Goal: Transaction & Acquisition: Purchase product/service

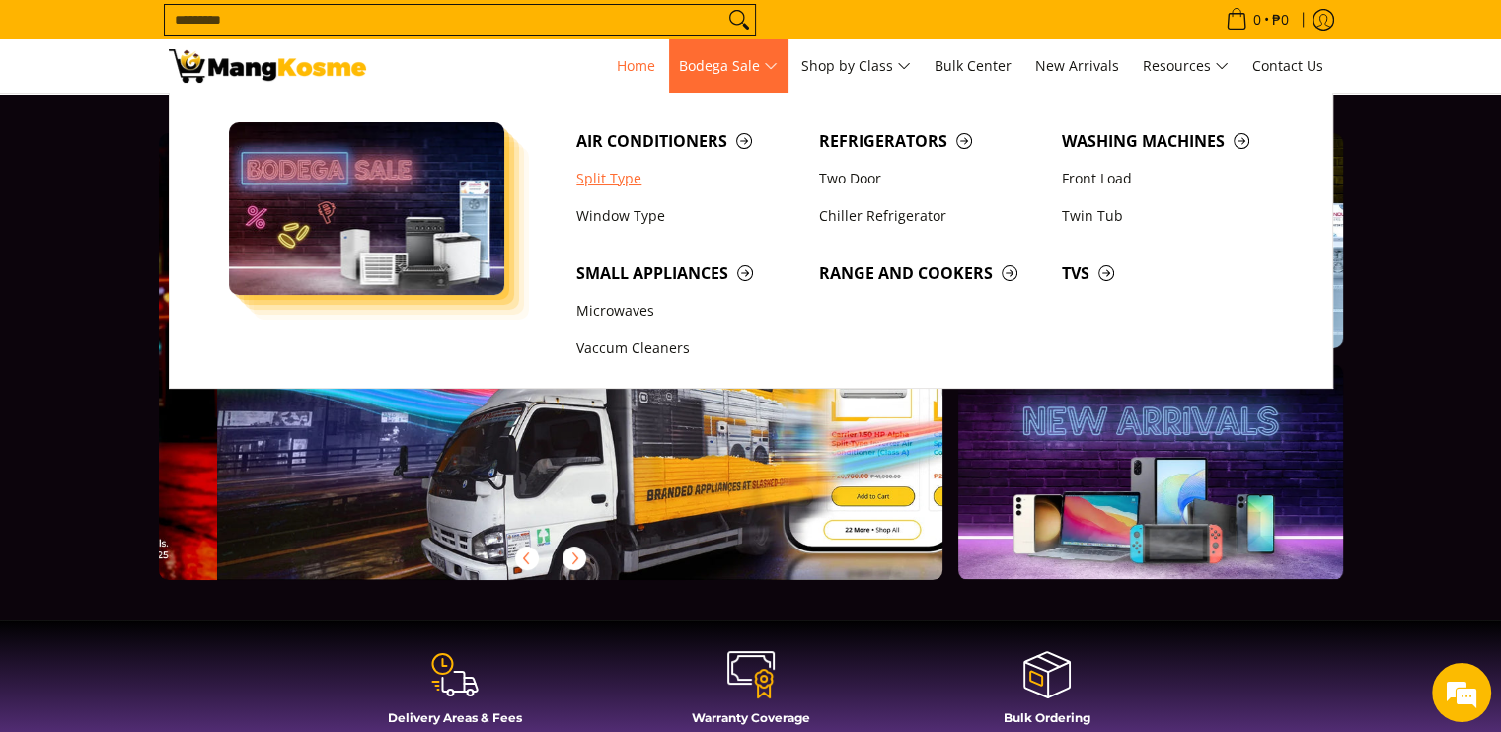
scroll to position [0, 785]
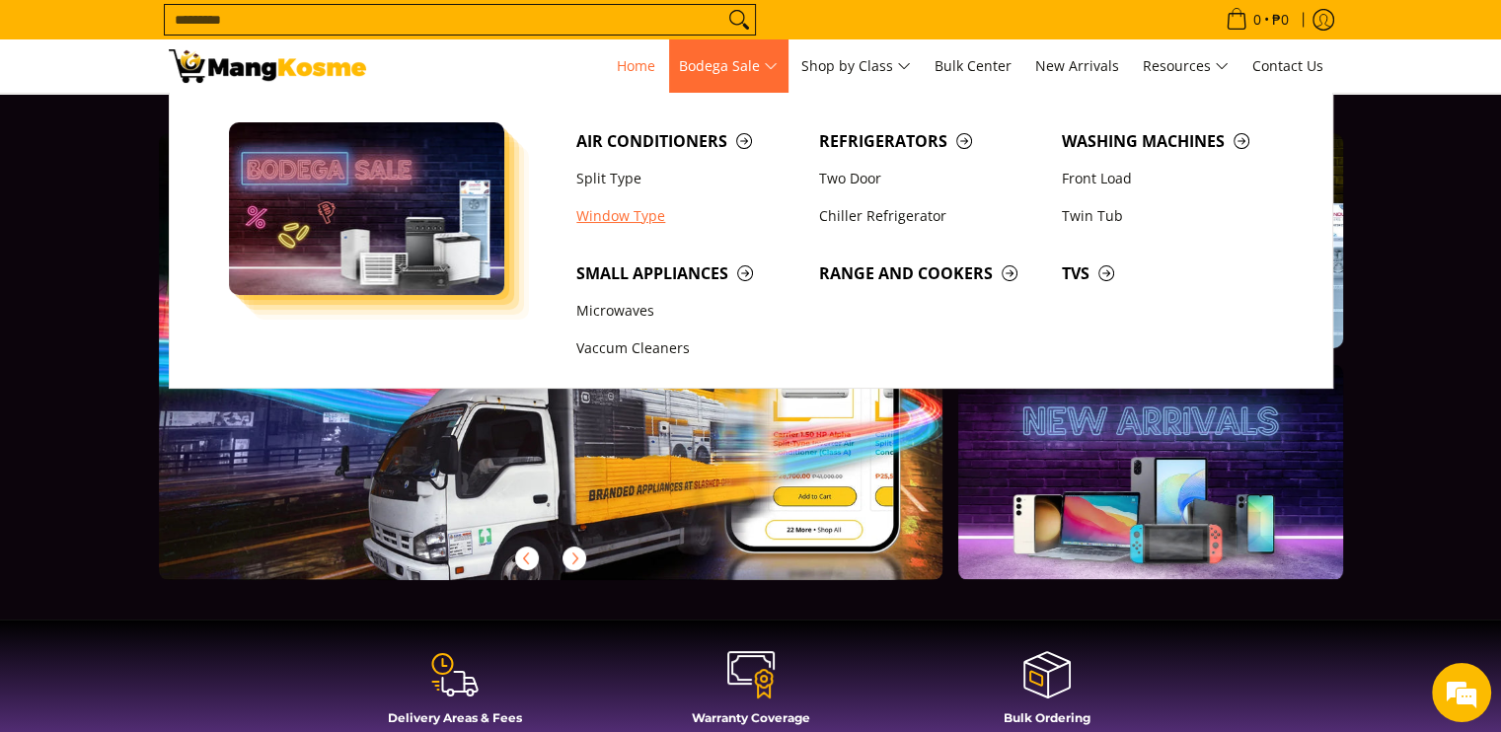
click at [622, 219] on link "Window Type" at bounding box center [688, 216] width 243 height 38
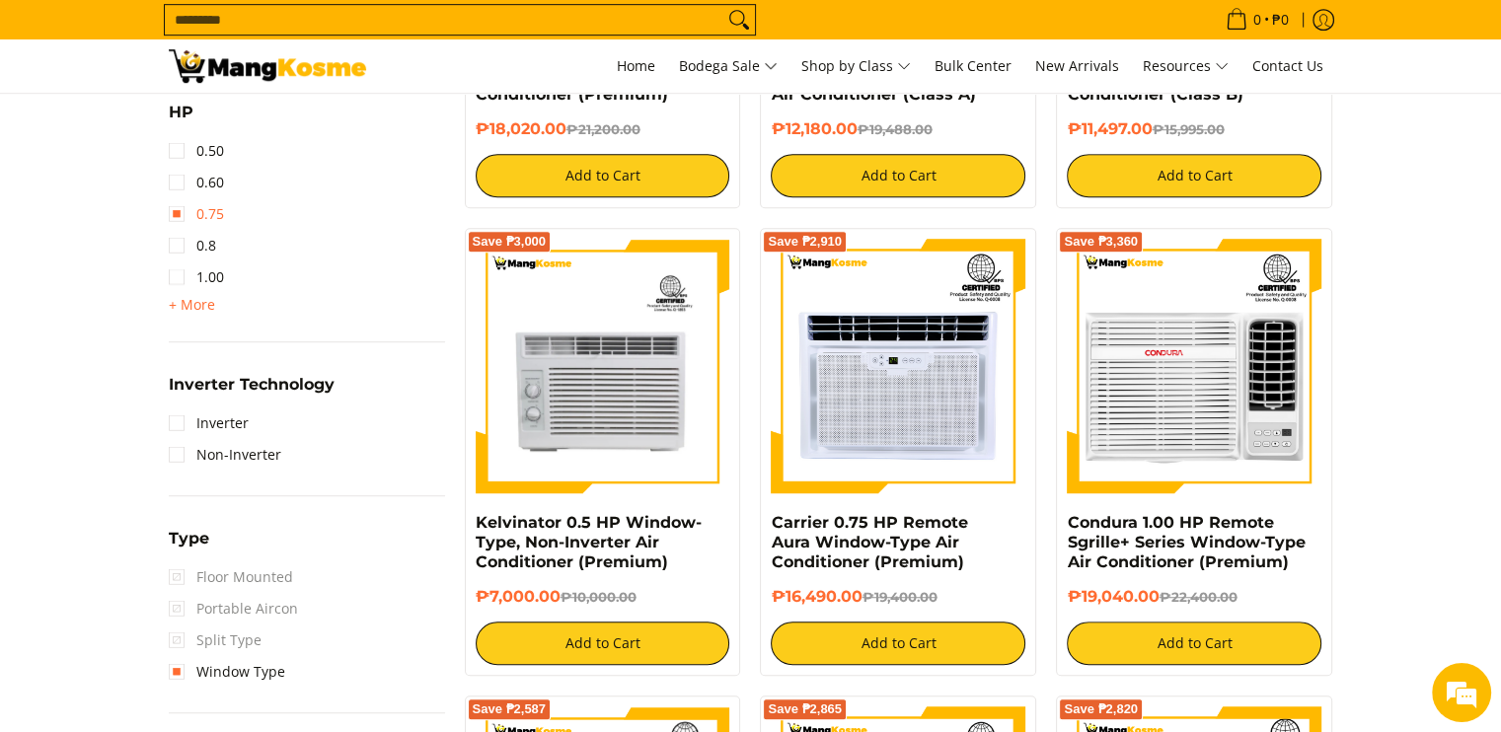
scroll to position [1167, 0]
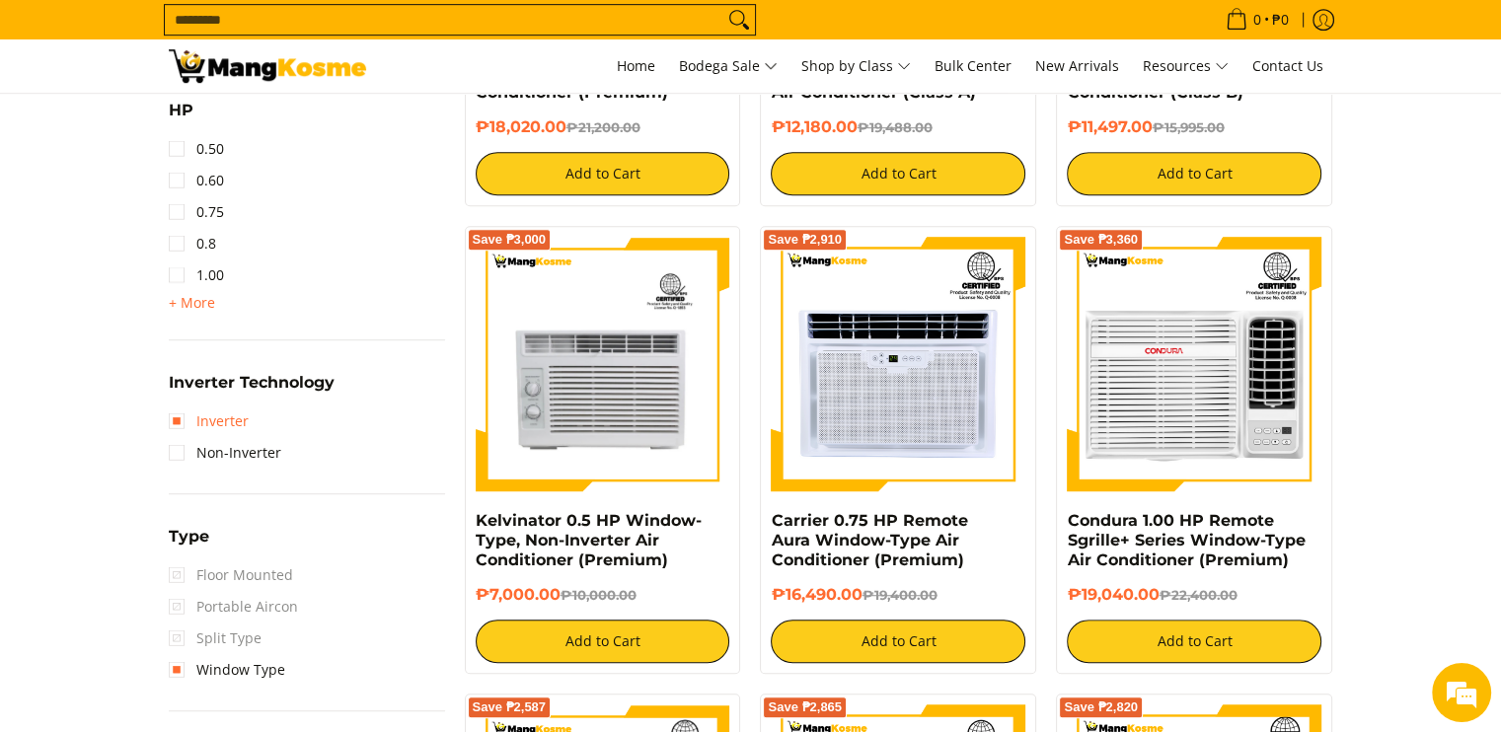
click at [175, 416] on link "Inverter" at bounding box center [209, 422] width 80 height 32
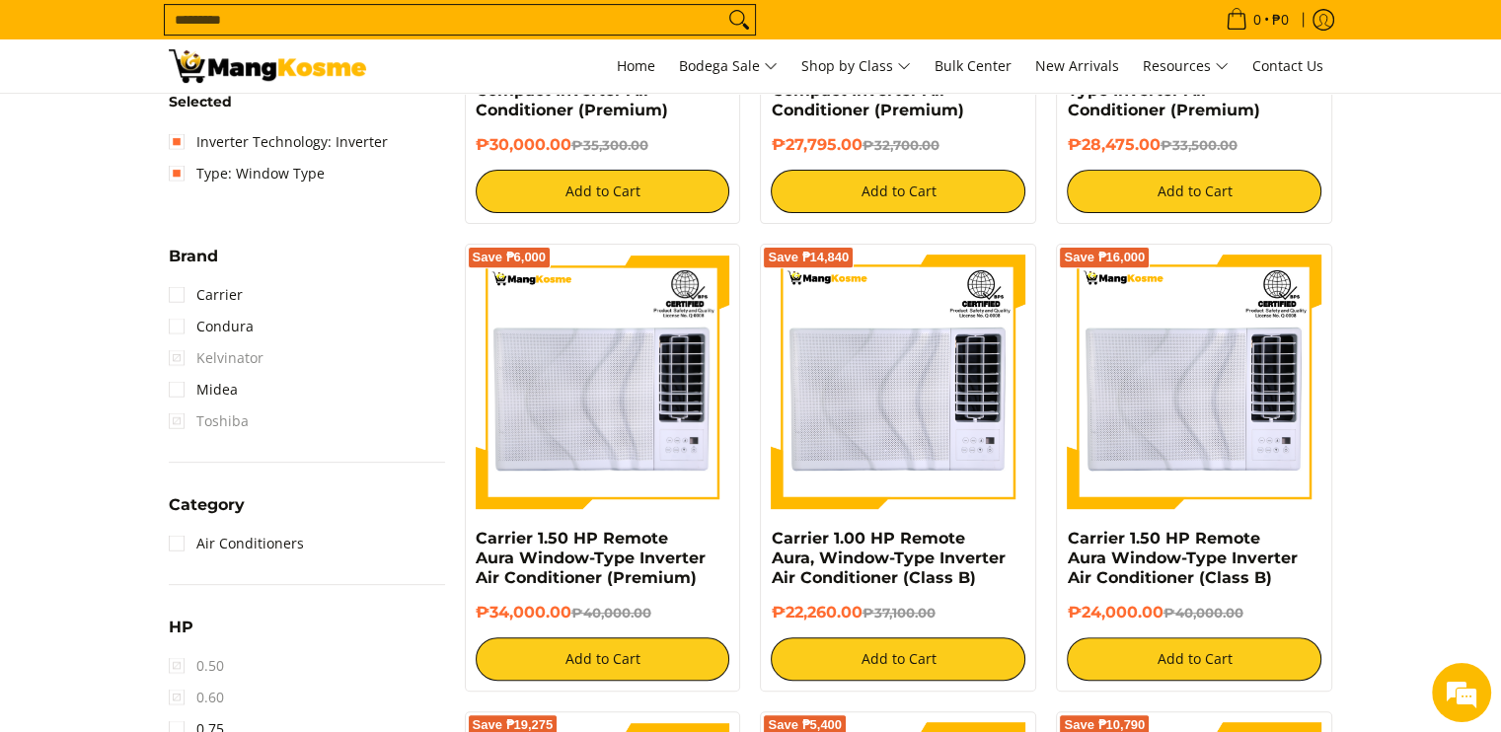
scroll to position [682, 0]
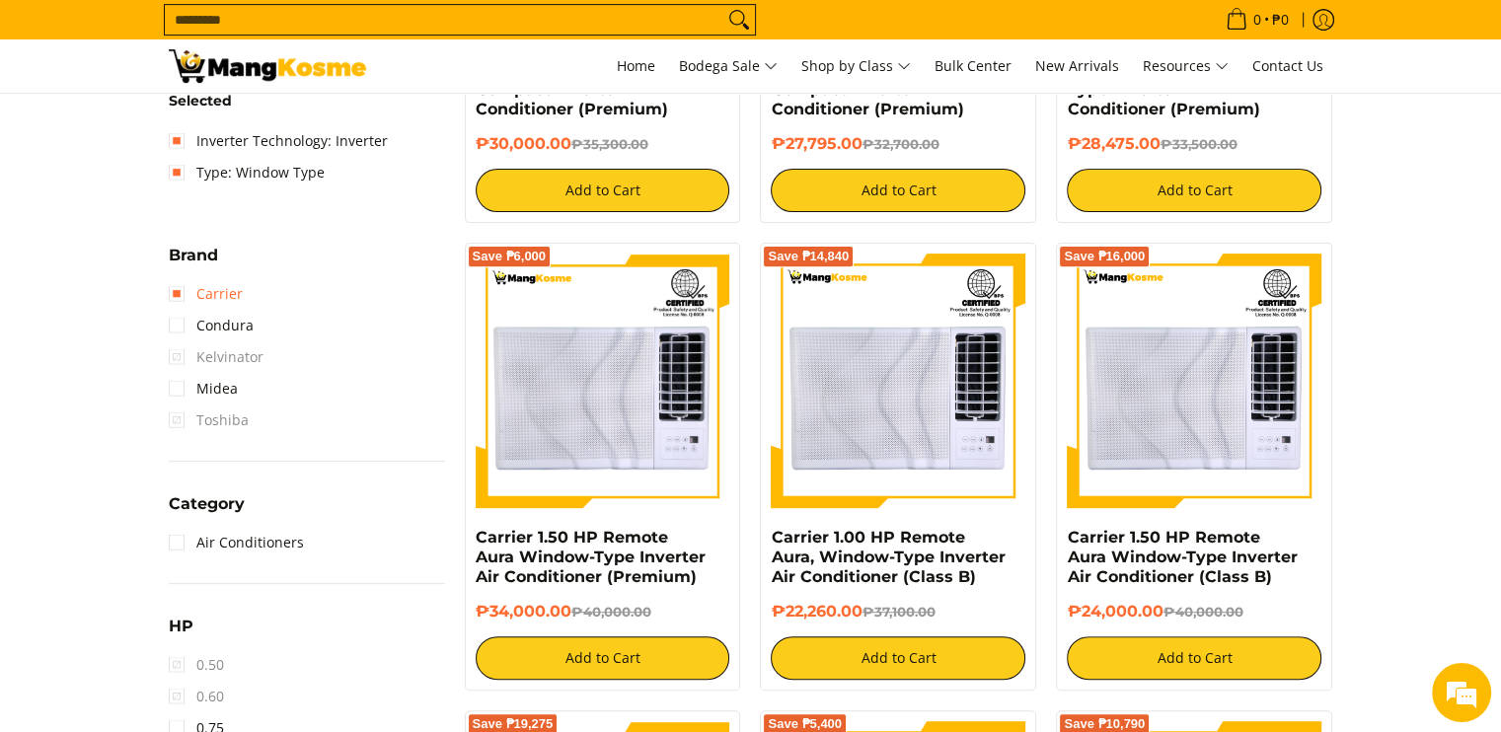
click at [185, 284] on link "Carrier" at bounding box center [206, 294] width 74 height 32
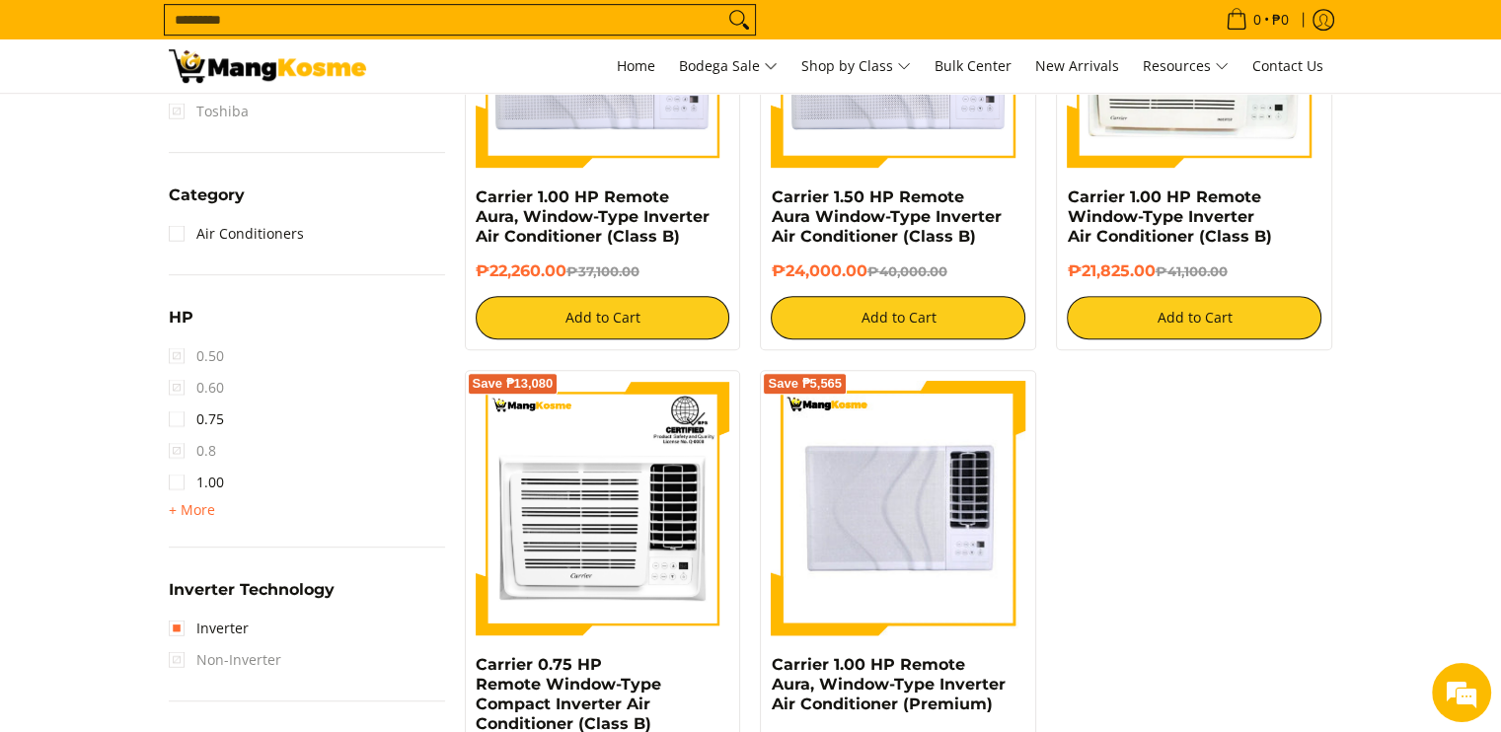
scroll to position [1011, 0]
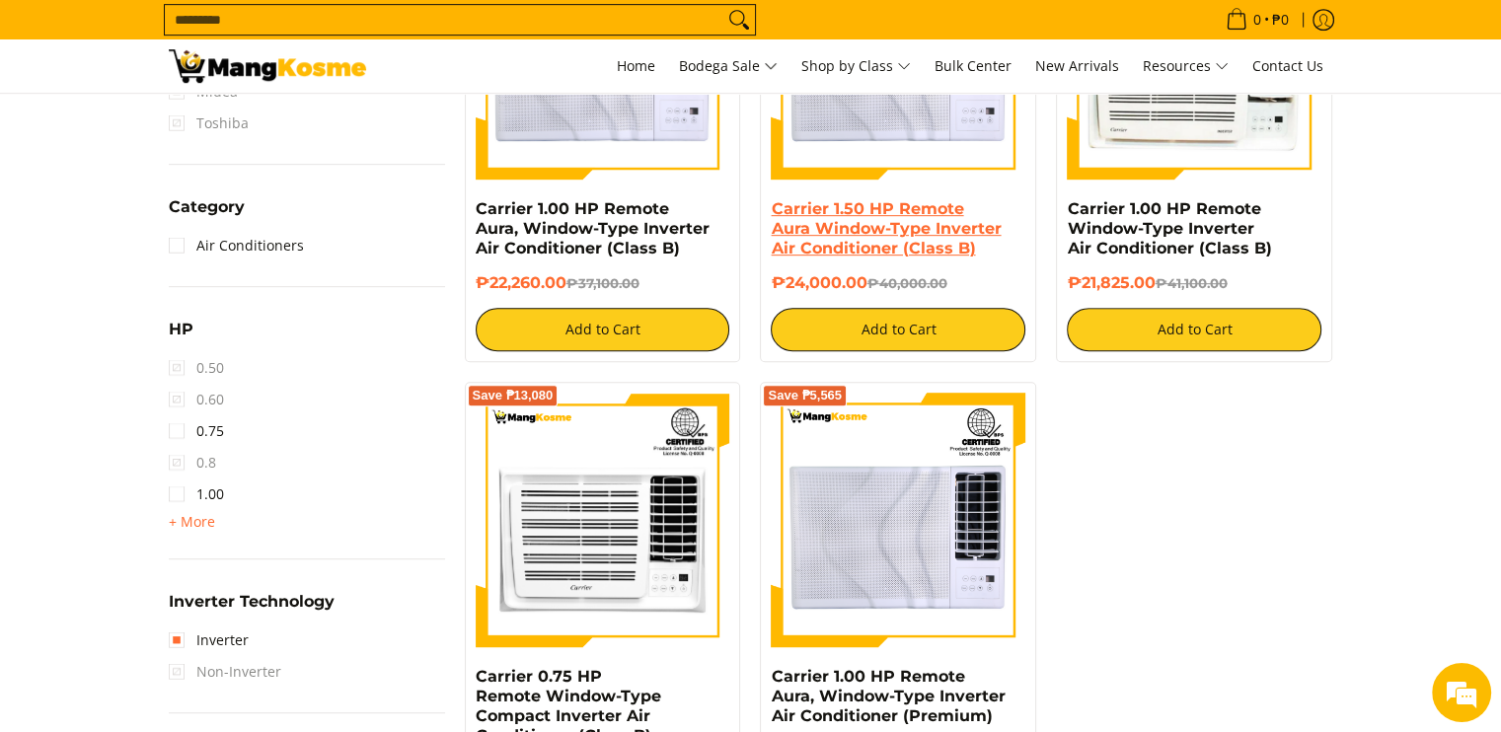
click at [934, 225] on link "Carrier 1.50 HP Remote Aura Window-Type Inverter Air Conditioner (Class B)" at bounding box center [886, 228] width 230 height 58
